Goal: Task Accomplishment & Management: Manage account settings

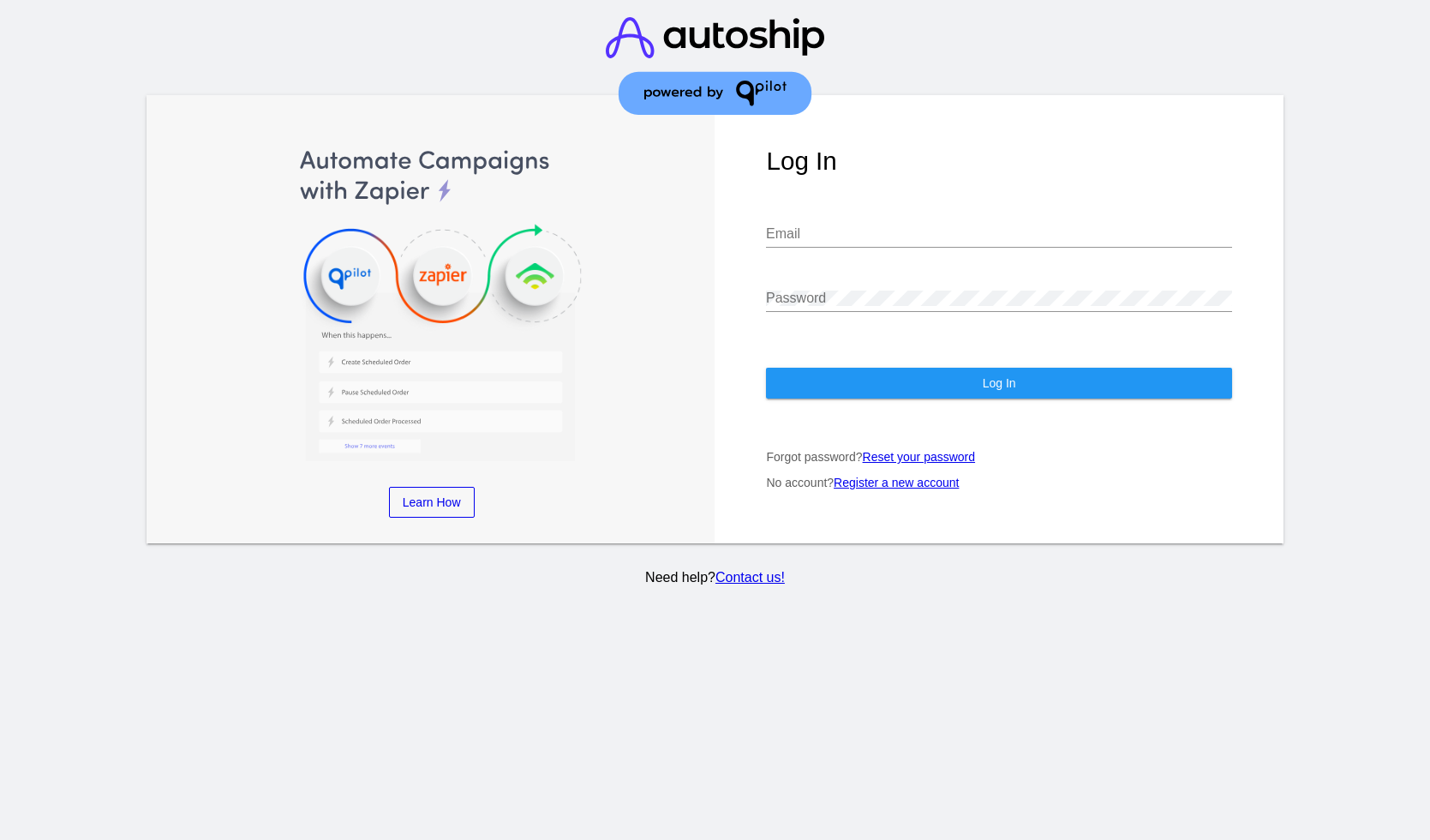
type input "[EMAIL_ADDRESS][DOMAIN_NAME]"
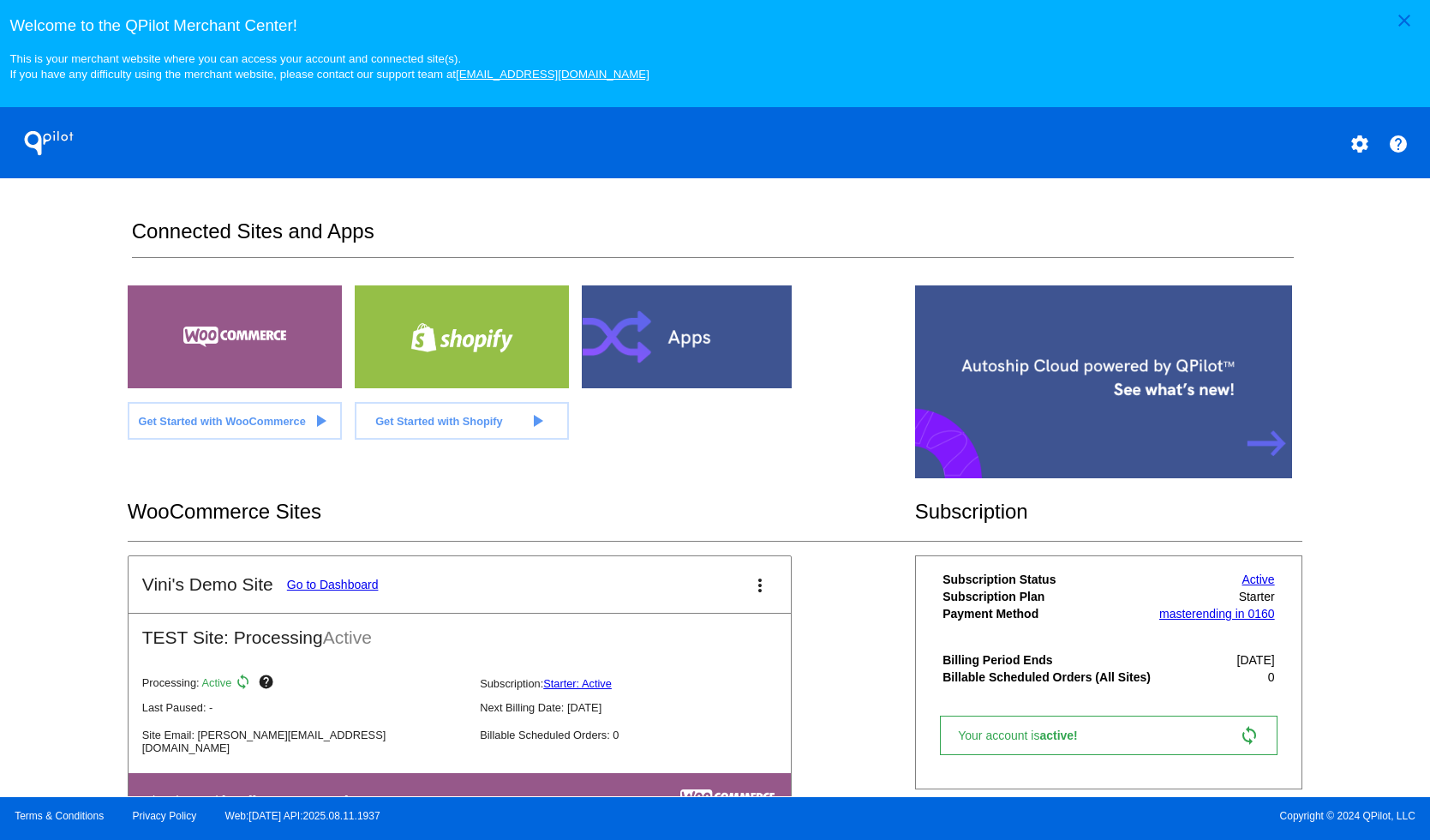
scroll to position [67, 0]
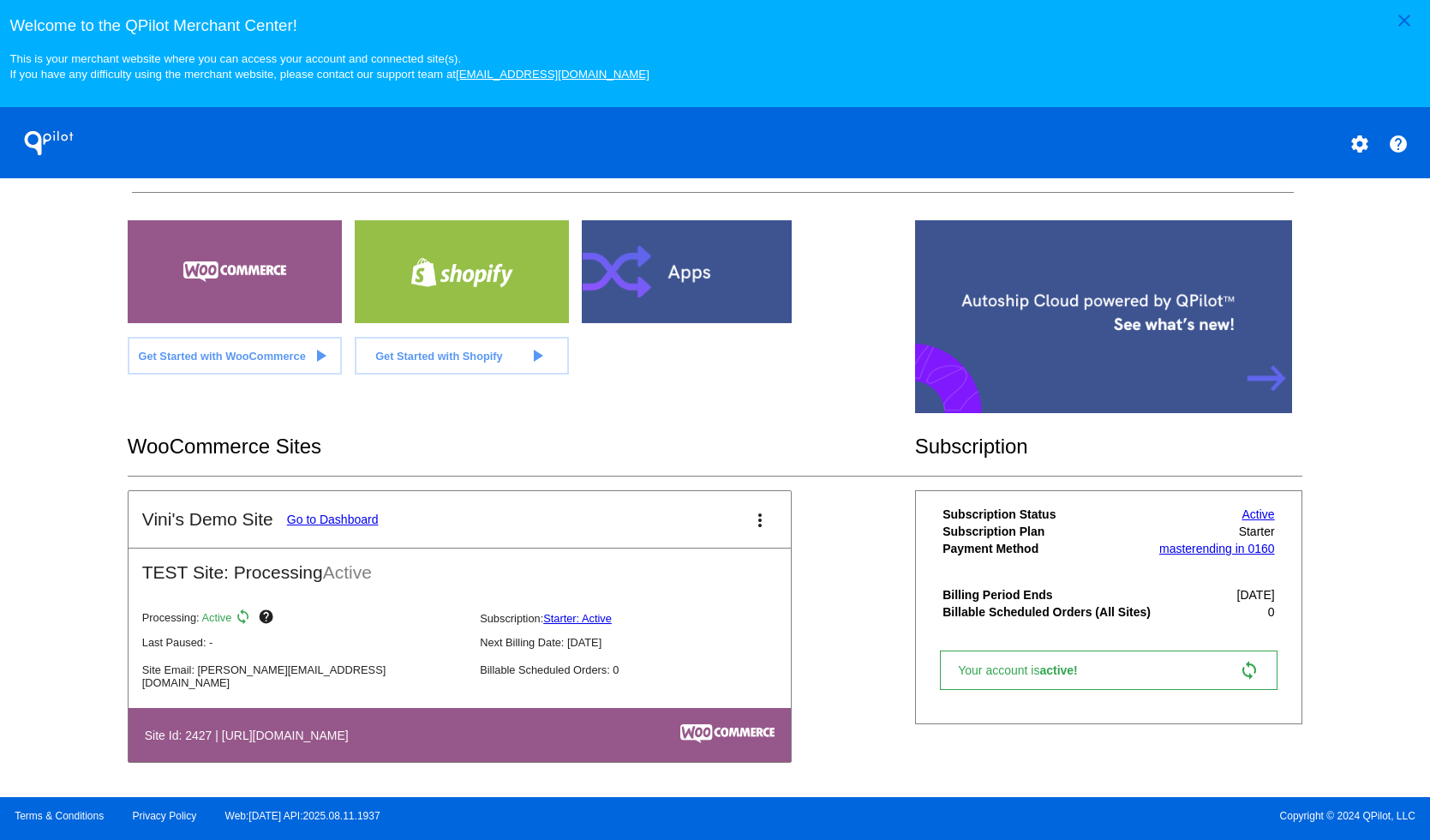
click at [343, 511] on mat-card-title "Vini's Demo Site Go to Dashboard" at bounding box center [260, 519] width 237 height 20
click at [344, 515] on link "Go to Dashboard" at bounding box center [332, 519] width 91 height 14
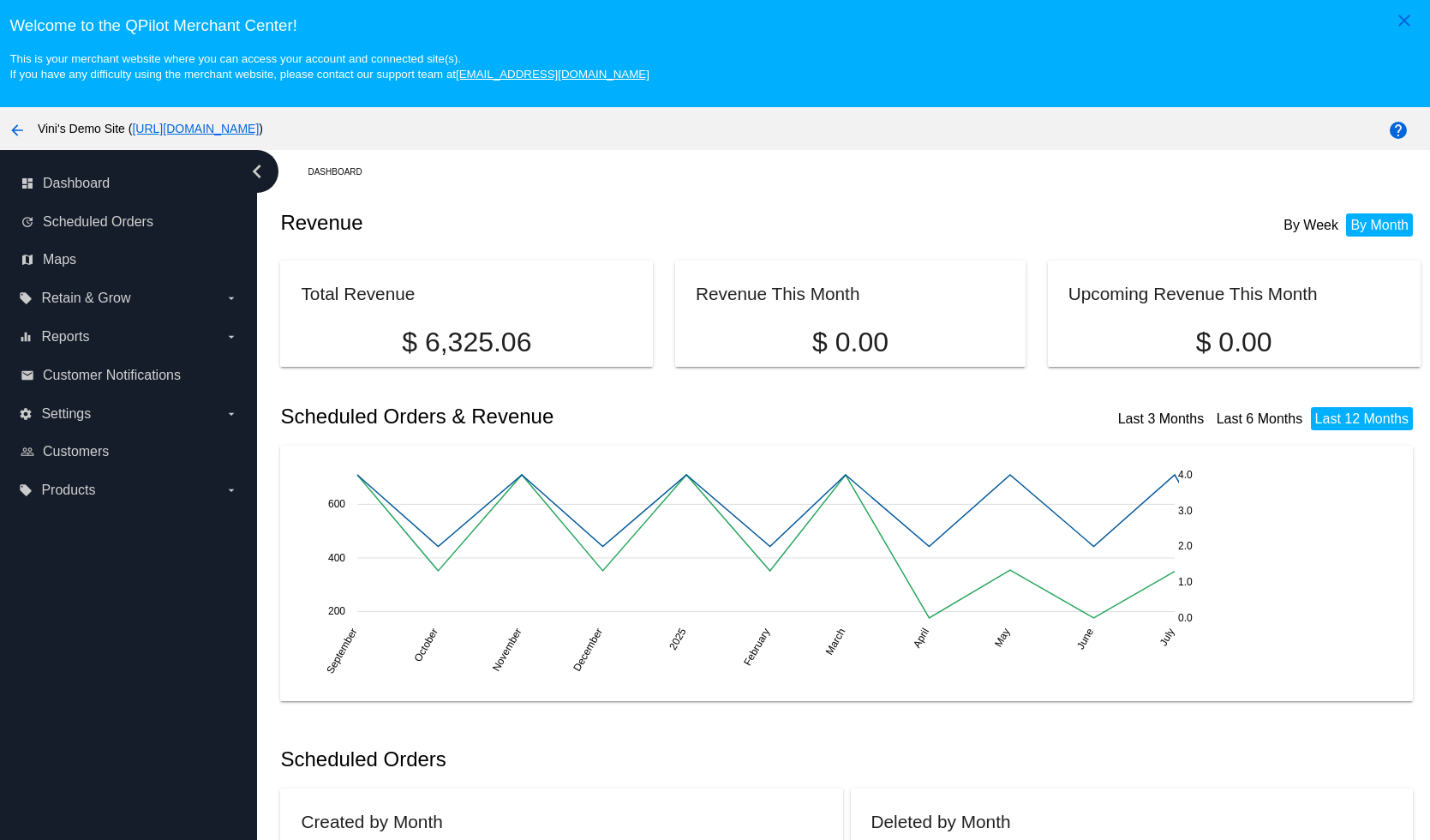
click at [259, 130] on link "[URL][DOMAIN_NAME]" at bounding box center [195, 128] width 127 height 14
click at [891, 201] on div "Revenue By Week By Month" at bounding box center [850, 222] width 1140 height 58
click at [99, 220] on span "Scheduled Orders" at bounding box center [98, 221] width 111 height 16
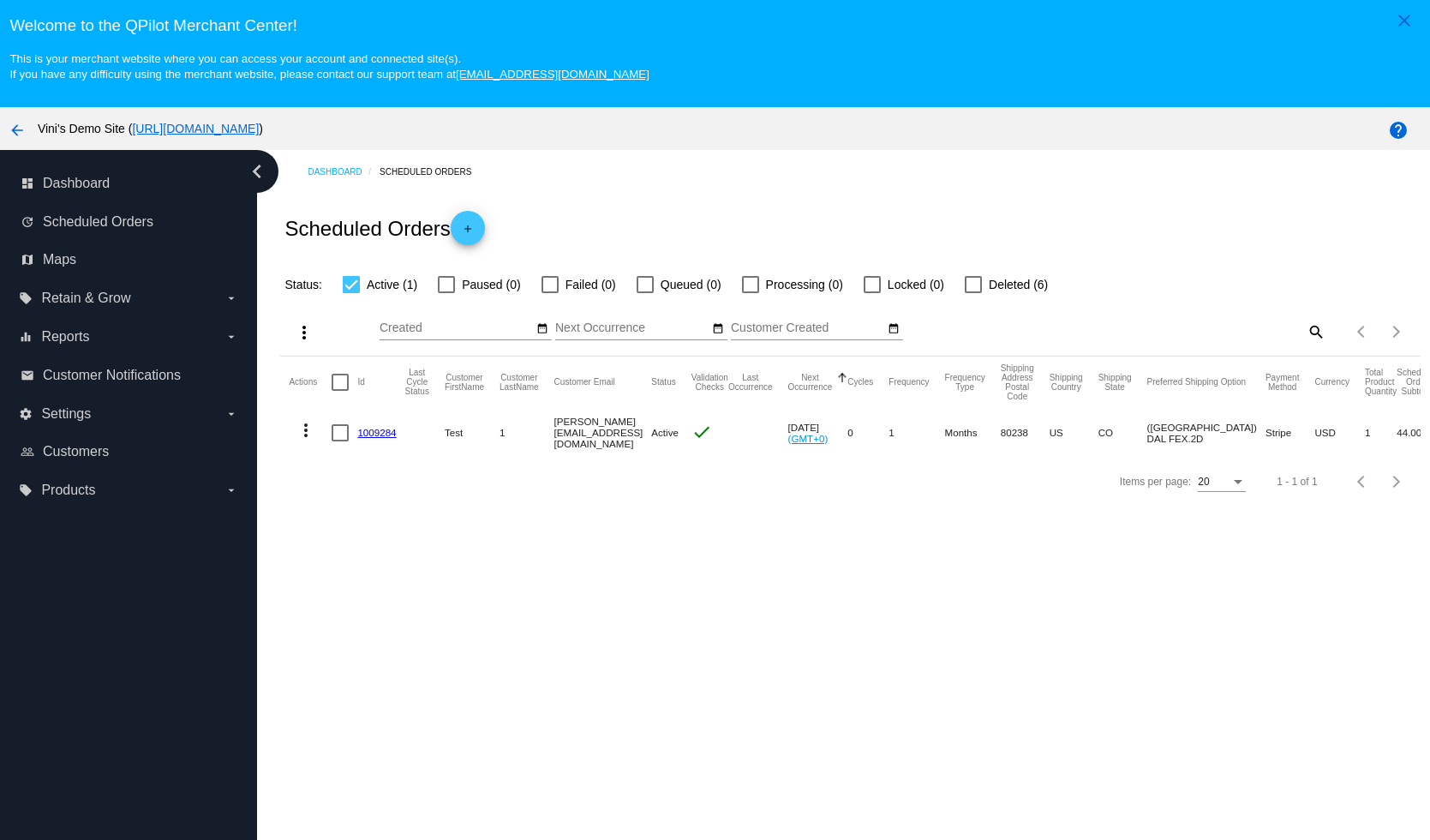
click at [372, 432] on link "1009284" at bounding box center [377, 432] width 39 height 11
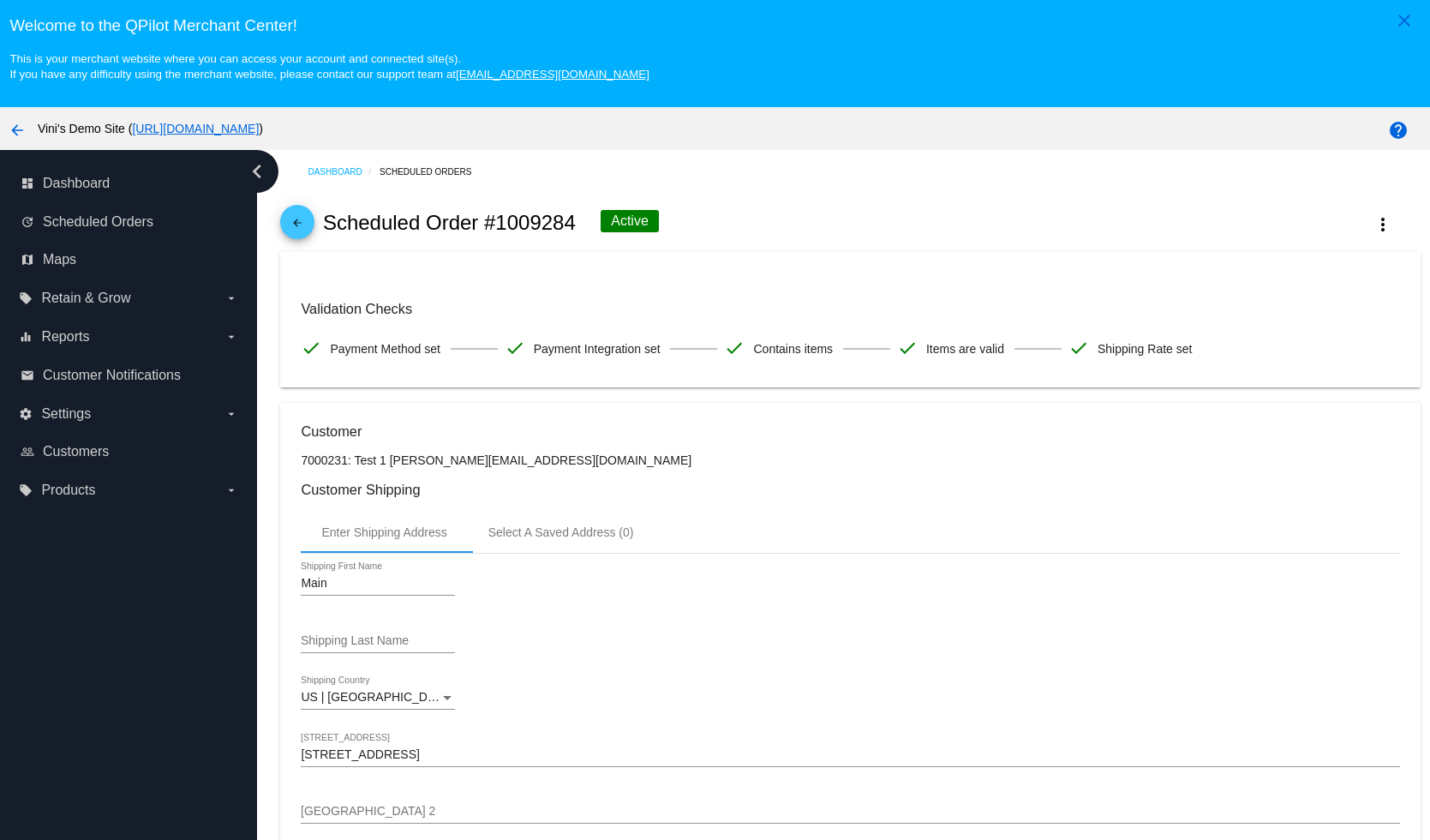
click at [1169, 3] on div "Welcome to the QPilot Merchant Center! This is your merchant website where you …" at bounding box center [715, 41] width 1430 height 81
click at [97, 193] on link "dashboard Dashboard" at bounding box center [129, 183] width 218 height 28
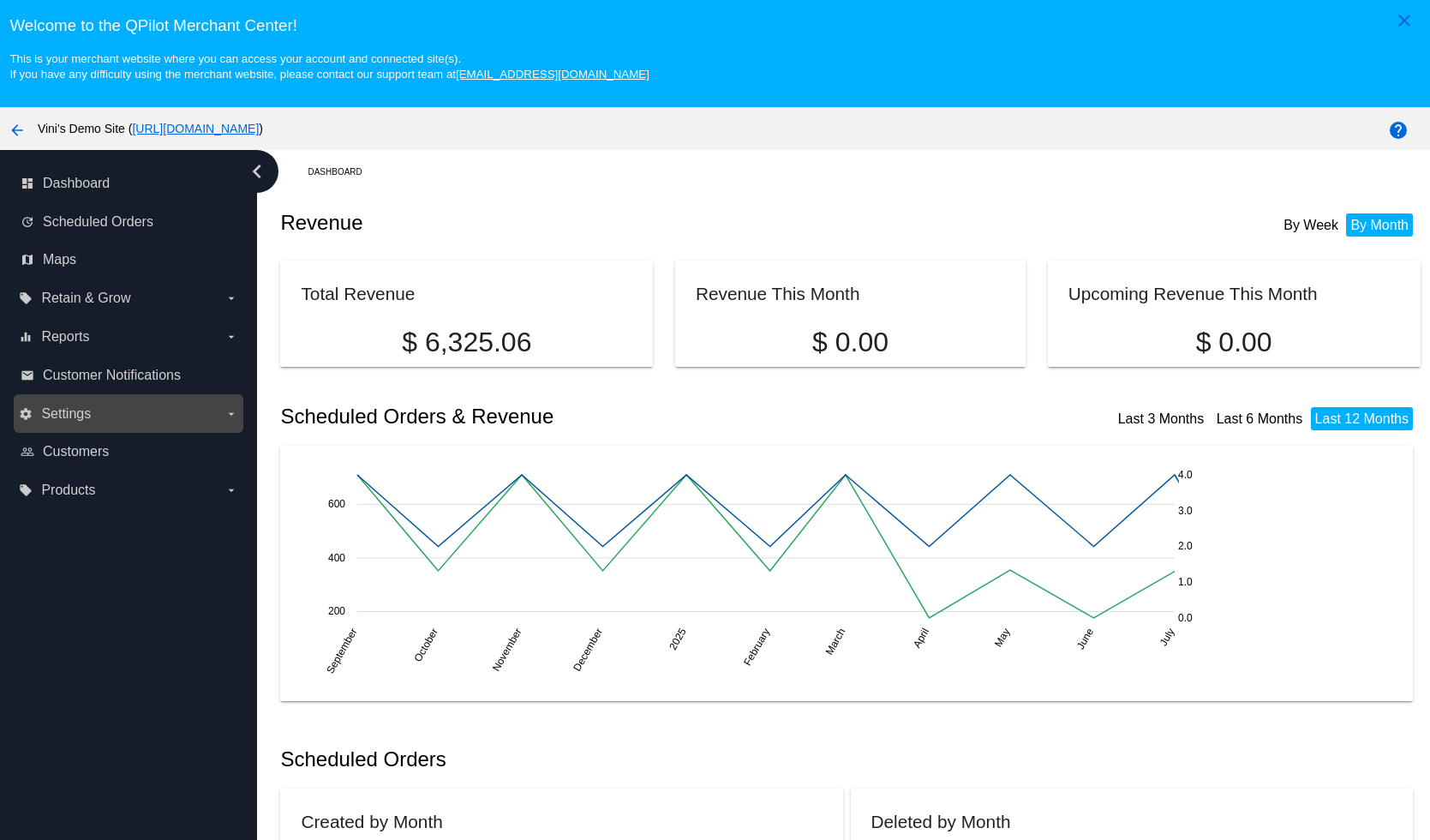
click at [154, 424] on label "settings Settings arrow_drop_down" at bounding box center [127, 414] width 219 height 28
click at [0, 0] on input "settings Settings arrow_drop_down" at bounding box center [0, 0] width 0 height 0
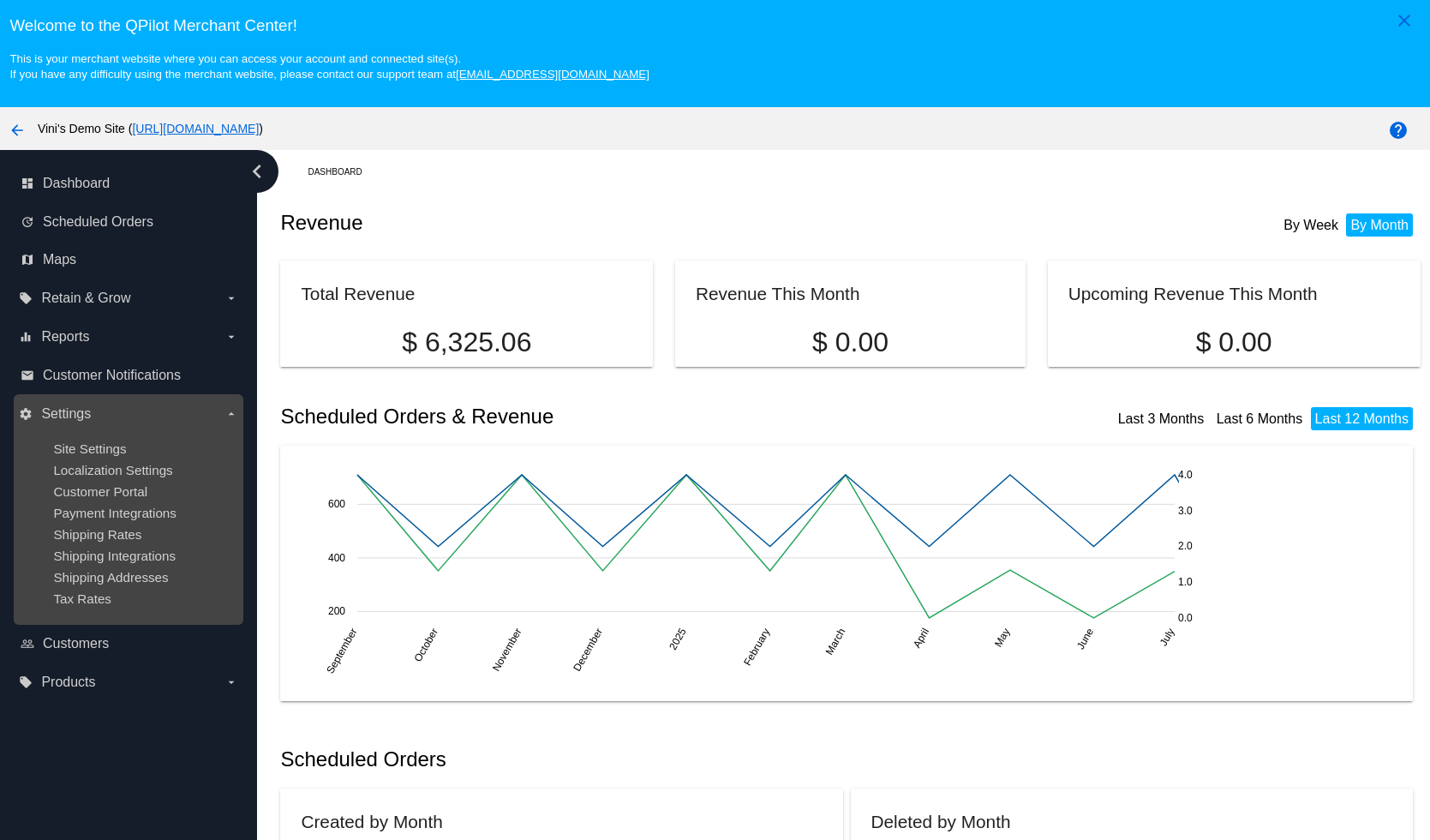
click at [100, 438] on ul "Site Settings Localization Settings Customer Portal Payment Integrations Shippi…" at bounding box center [127, 524] width 219 height 192
click at [104, 450] on span "Site Settings" at bounding box center [89, 449] width 73 height 15
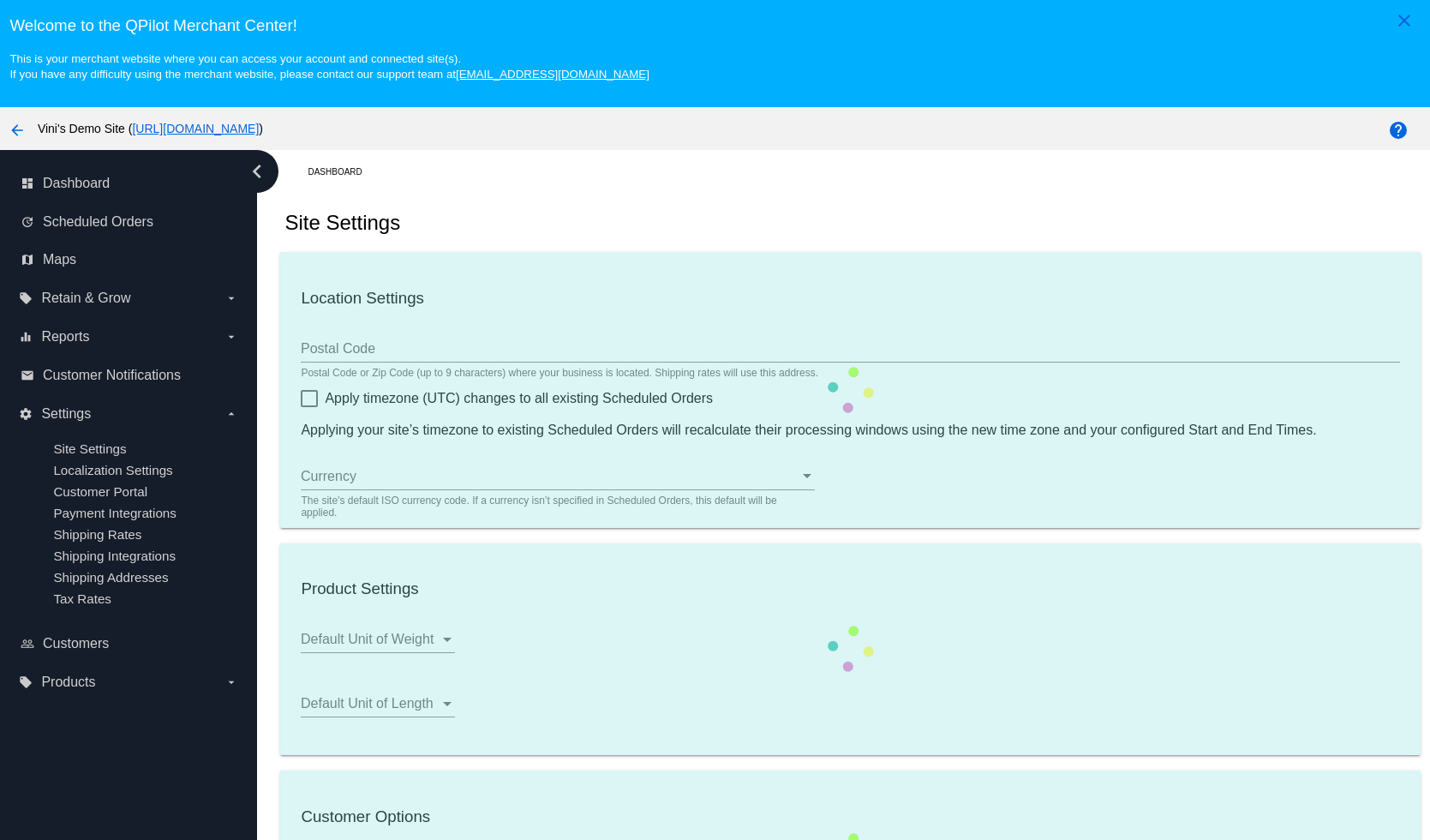
type input "00:00"
checkbox input "true"
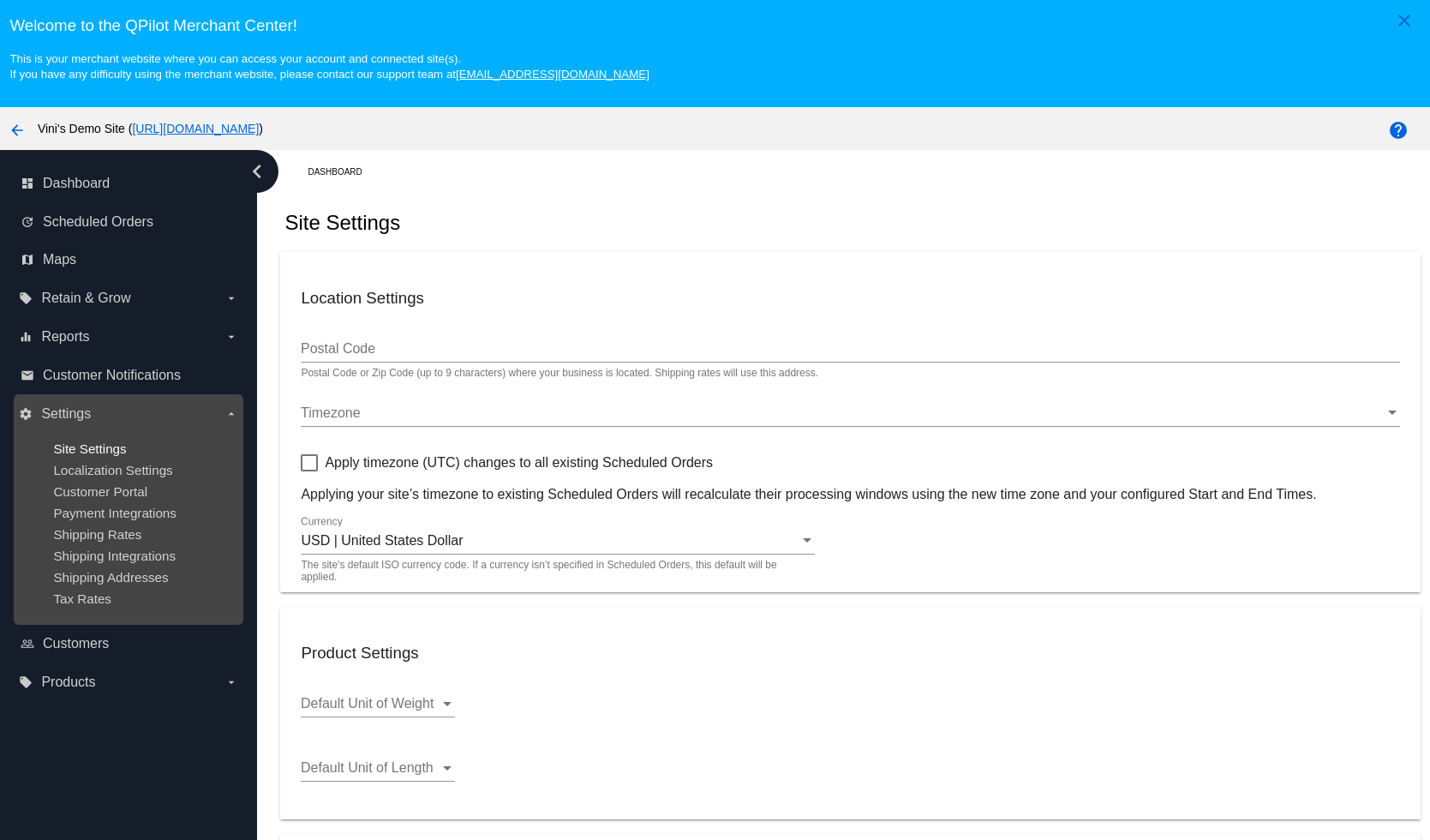
click at [114, 451] on span "Site Settings" at bounding box center [89, 449] width 73 height 15
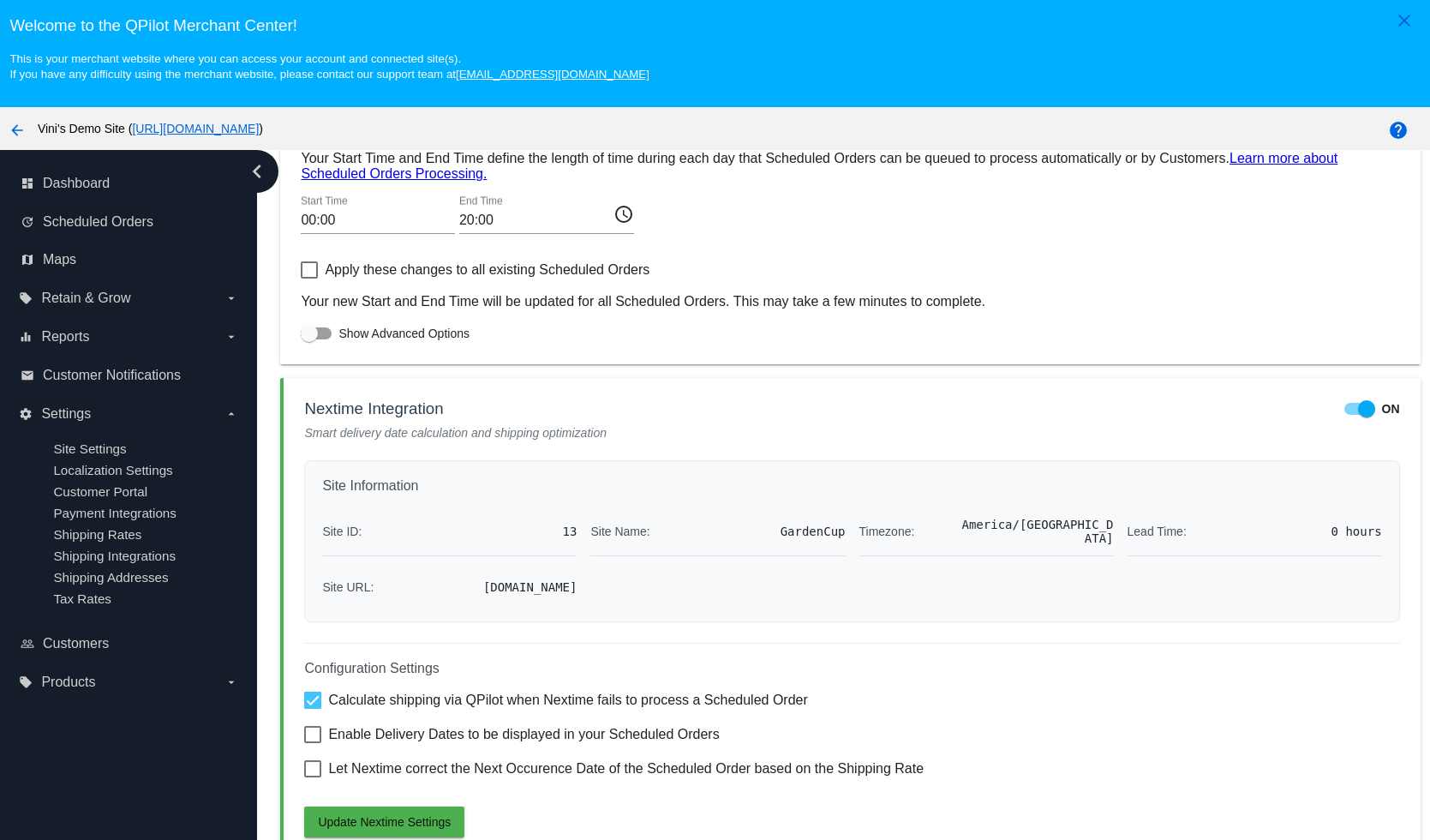
scroll to position [108, 0]
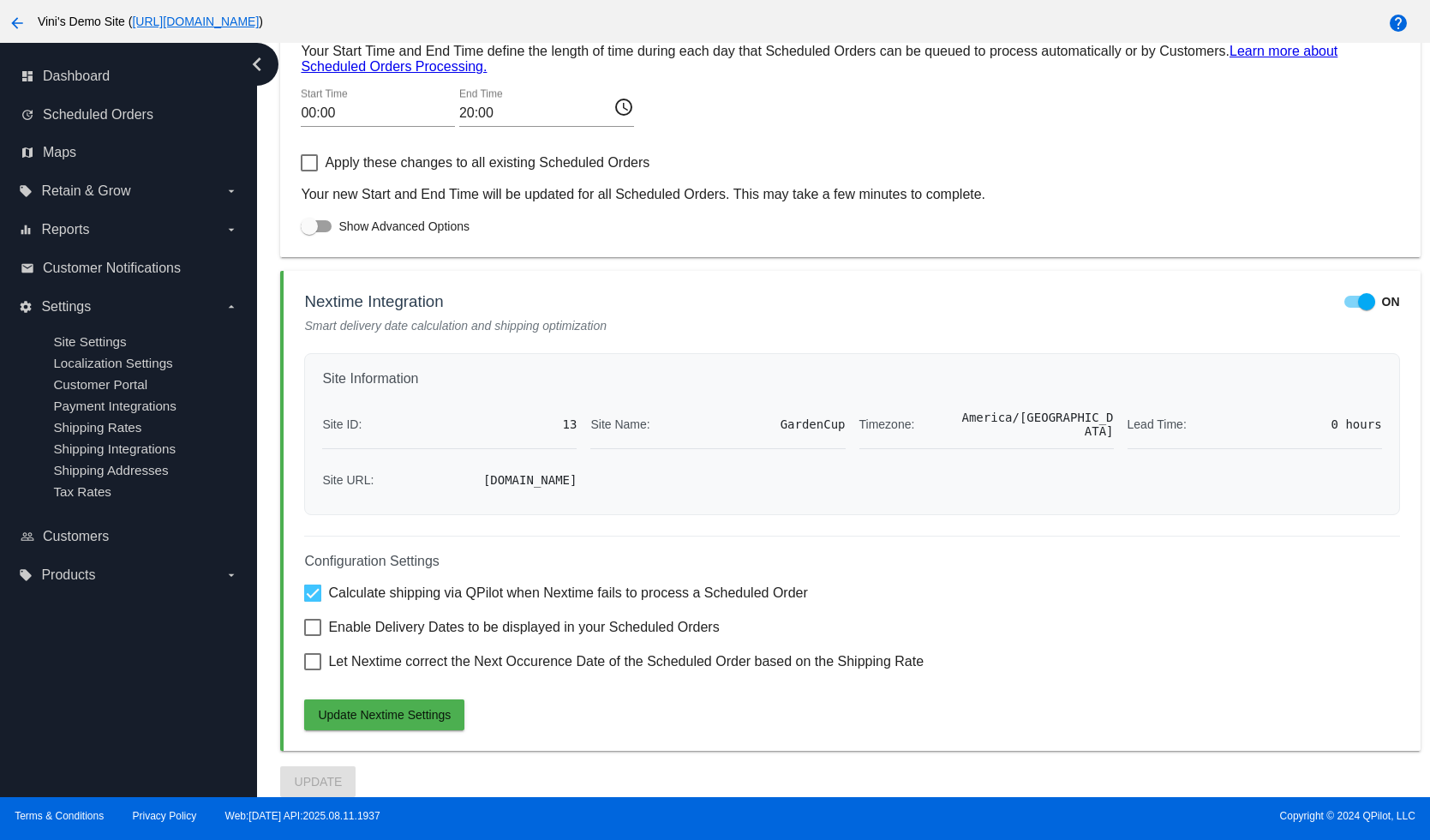
click at [590, 619] on span "Enable Delivery Dates to be displayed in your Scheduled Orders" at bounding box center [524, 627] width 391 height 20
click at [313, 636] on input "Enable Delivery Dates to be displayed in your Scheduled Orders" at bounding box center [312, 636] width 1 height 1
checkbox input "true"
drag, startPoint x: 1125, startPoint y: 8, endPoint x: 1141, endPoint y: -3, distance: 19.4
click at [1141, 0] on html "close Welcome to the [GEOGRAPHIC_DATA]! This is your merchant website where you…" at bounding box center [715, 420] width 1430 height 840
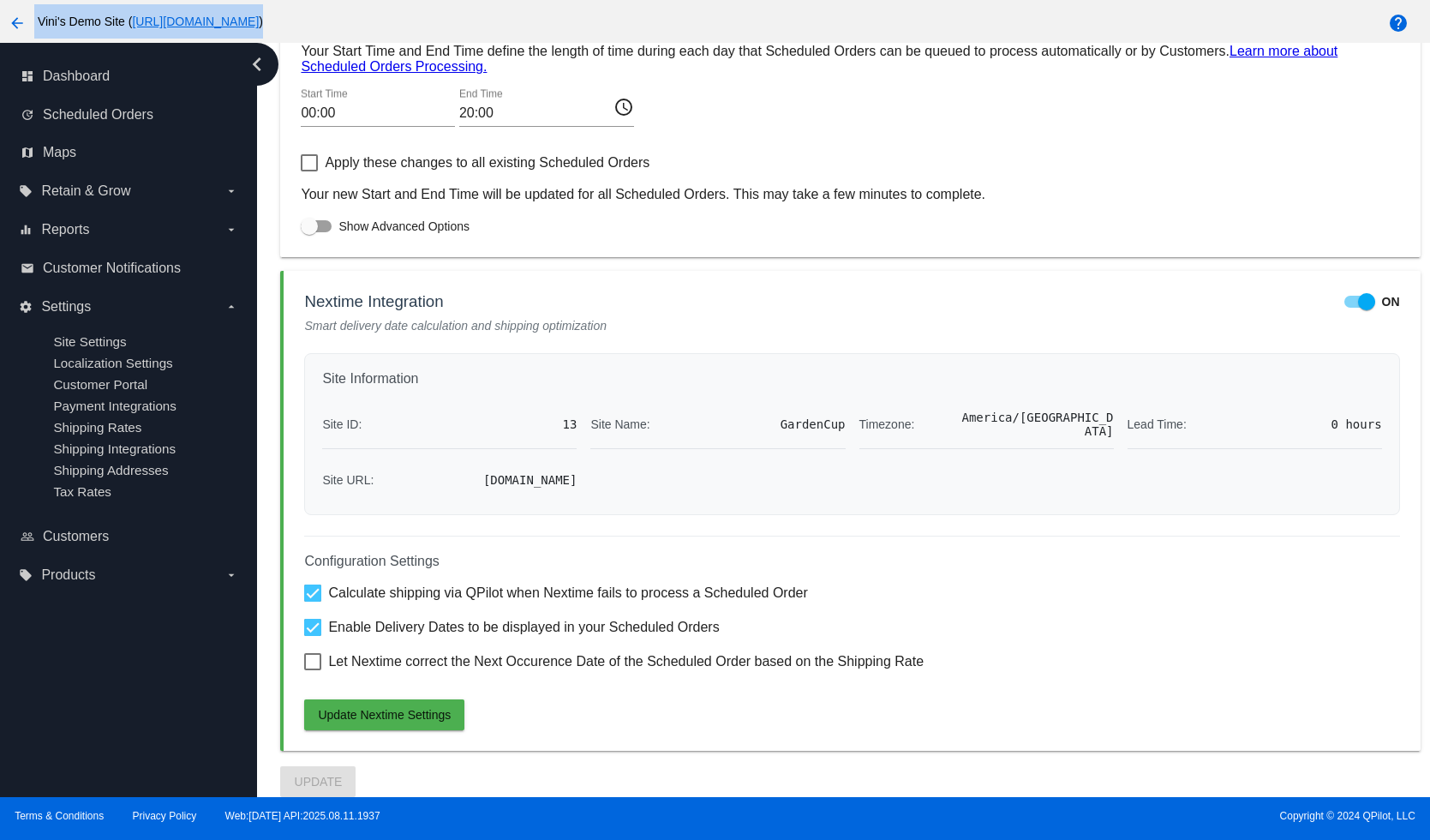
scroll to position [105, 0]
